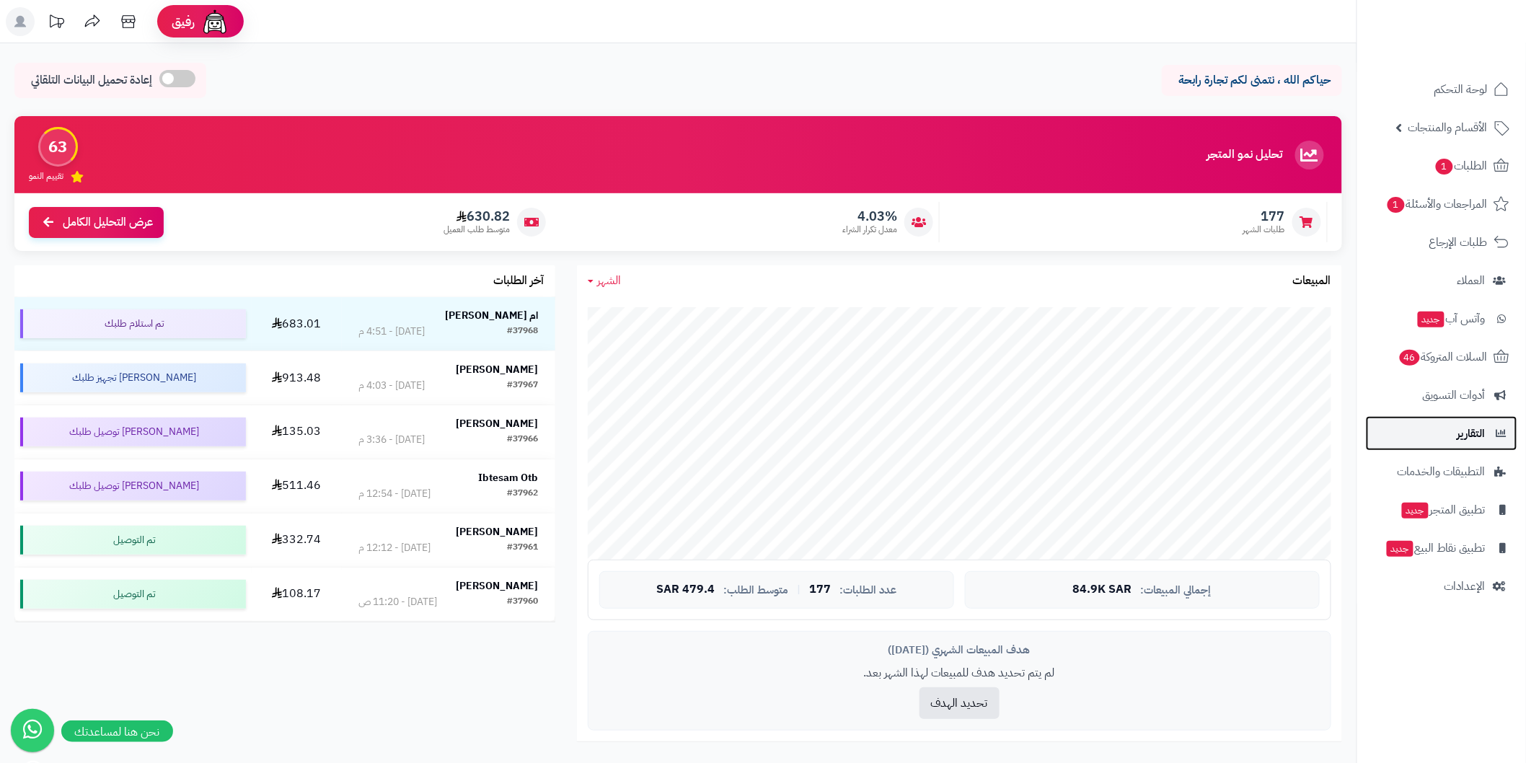
click at [1482, 419] on link "التقارير" at bounding box center [1441, 433] width 151 height 35
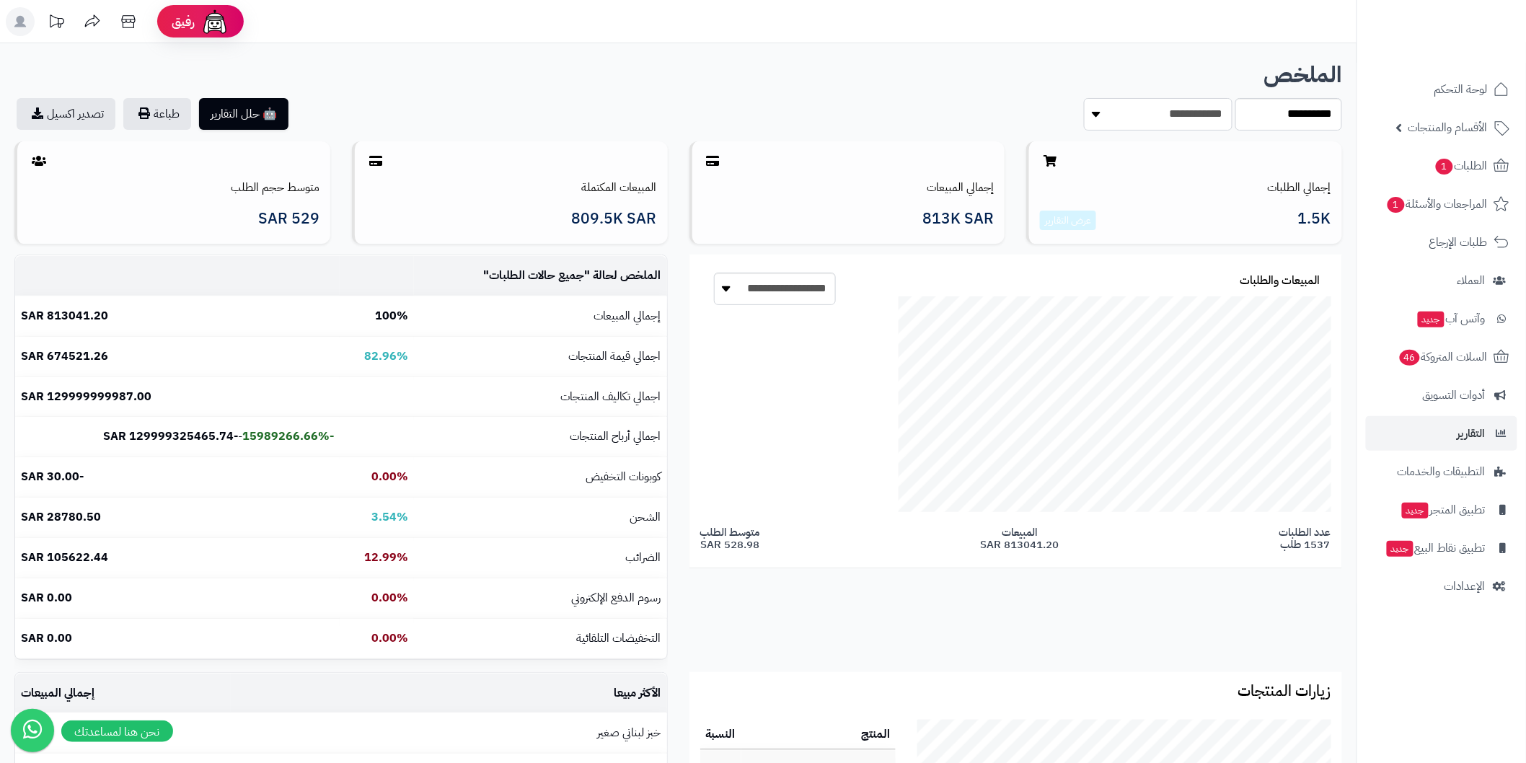
click at [1178, 118] on select "**********" at bounding box center [1158, 114] width 148 height 32
click at [1284, 118] on select "**********" at bounding box center [1288, 114] width 107 height 32
click at [1196, 118] on select "**********" at bounding box center [1158, 114] width 148 height 32
